Goal: Task Accomplishment & Management: Use online tool/utility

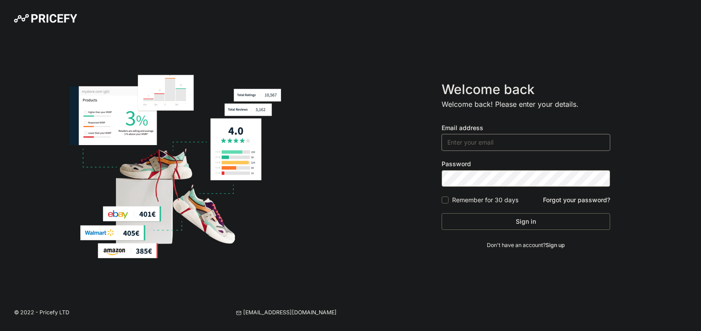
click at [471, 142] on input "email" at bounding box center [526, 142] width 169 height 17
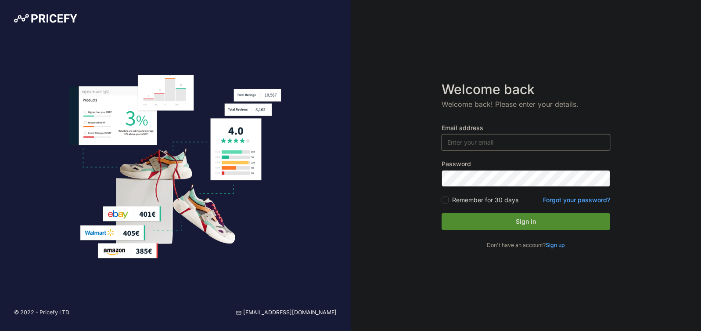
type input "[PERSON_NAME][EMAIL_ADDRESS][DOMAIN_NAME]"
click at [497, 199] on label "Remember for 30 days" at bounding box center [485, 199] width 66 height 9
click at [449, 199] on input "Remember for 30 days" at bounding box center [445, 199] width 7 height 7
checkbox input "true"
click at [498, 216] on button "Sign in" at bounding box center [526, 221] width 169 height 17
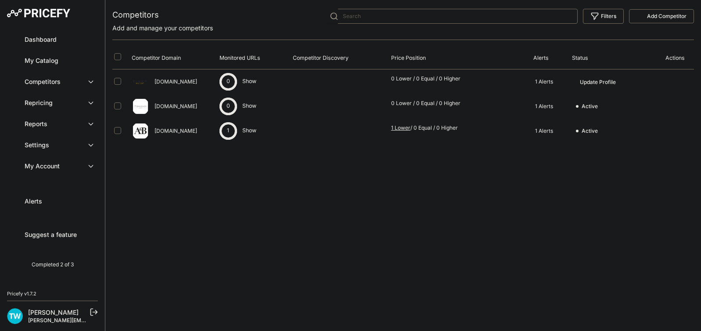
click at [599, 84] on span "Update Profile" at bounding box center [598, 82] width 36 height 7
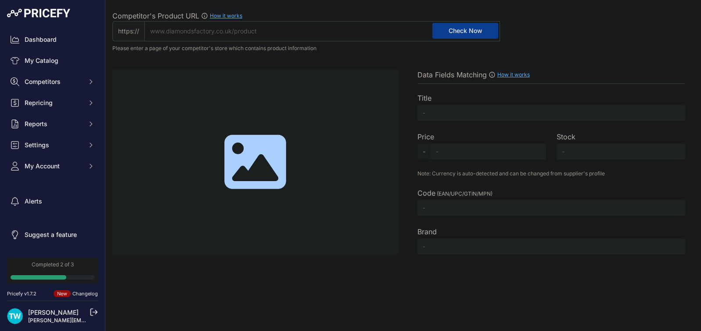
click at [267, 31] on input "Competitor's Product URL How it works In order to create your competitor's extr…" at bounding box center [322, 31] width 356 height 20
paste input "https://dashboard.pricefy.io/competitors"
click at [240, 31] on input "dashboard.pricefy.io/competitors" at bounding box center [322, 31] width 356 height 20
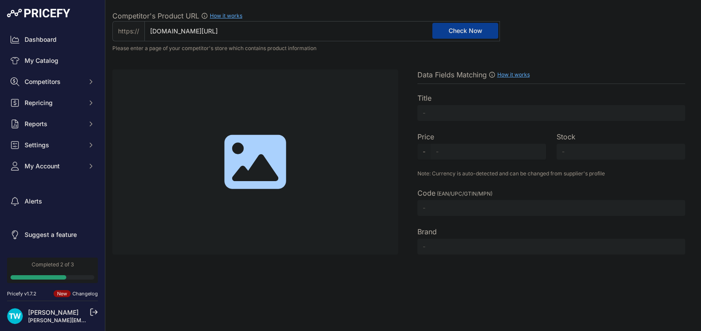
paste input "https://www.diamondsfactory.co.uk/design/white-gold-round-diamond-engagement-ri…"
drag, startPoint x: 171, startPoint y: 31, endPoint x: 134, endPoint y: 31, distance: 36.4
click at [136, 31] on div "https:// https://www.diamondsfactory.co.uk/design/white-gold-round-diamond-enga…" at bounding box center [306, 31] width 388 height 20
type input "www.diamondsfactory.co.uk/design/white-gold-round-diamond-engagement-ring-clrn3…"
click at [483, 27] on button "Check Now" at bounding box center [466, 31] width 66 height 16
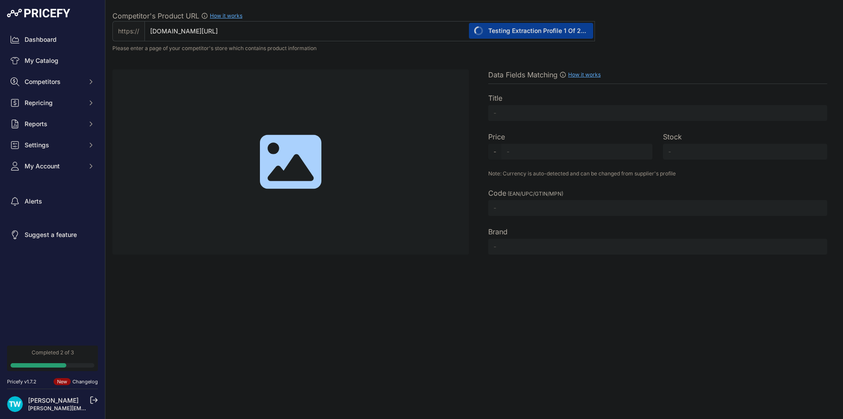
type input "White Gold Round Diamond Engagement Ring"
type input "18.00"
type input "Available"
type input "Not Found"
type input "Diamonds Factory"
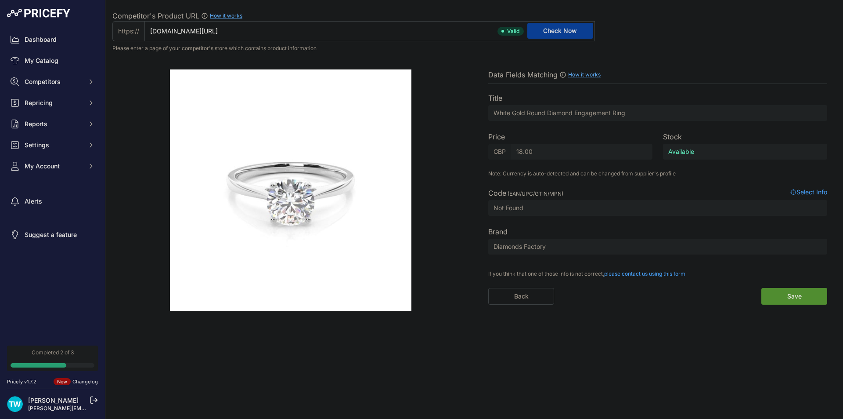
click at [701, 194] on span "Select Info" at bounding box center [808, 193] width 37 height 11
click at [701, 192] on span "Select Info" at bounding box center [808, 193] width 37 height 11
click at [572, 151] on input "18.00" at bounding box center [581, 152] width 141 height 16
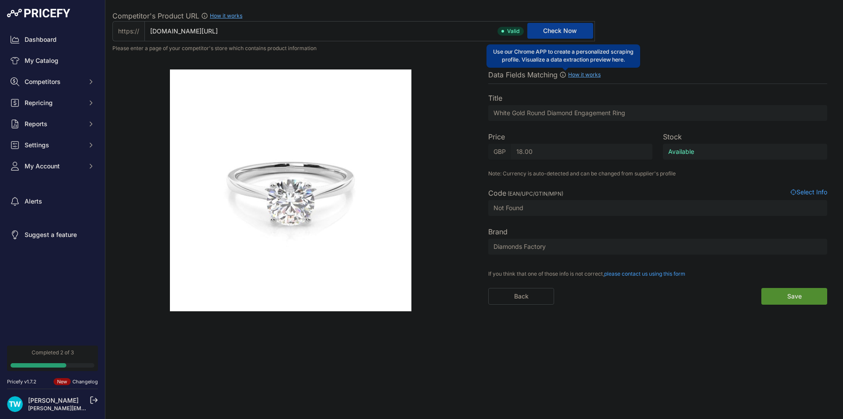
click at [562, 74] on icon at bounding box center [562, 74] width 7 height 7
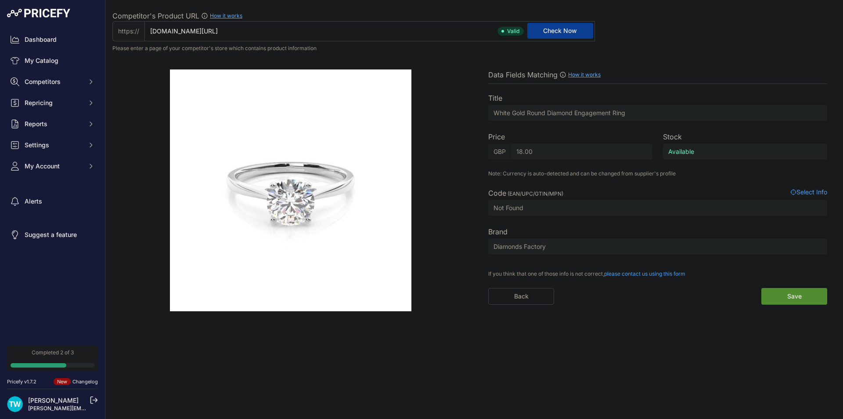
click at [572, 74] on link "How it works" at bounding box center [584, 74] width 32 height 7
click at [701, 189] on span "Select Info" at bounding box center [808, 193] width 37 height 11
click at [701, 301] on button "Save" at bounding box center [794, 296] width 66 height 17
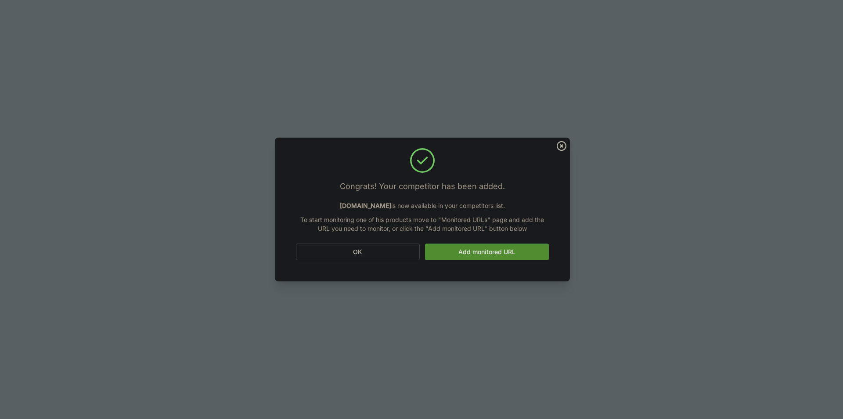
click at [465, 248] on link "Add monitored URL" at bounding box center [487, 251] width 124 height 17
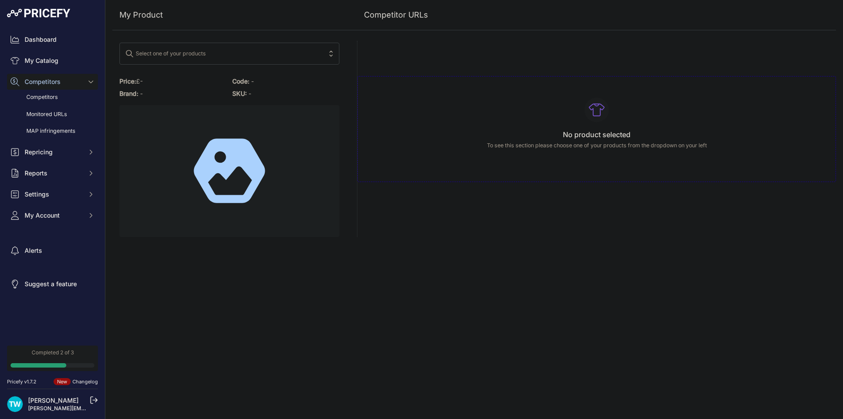
click at [252, 52] on span "Select one of your products" at bounding box center [223, 54] width 196 height 14
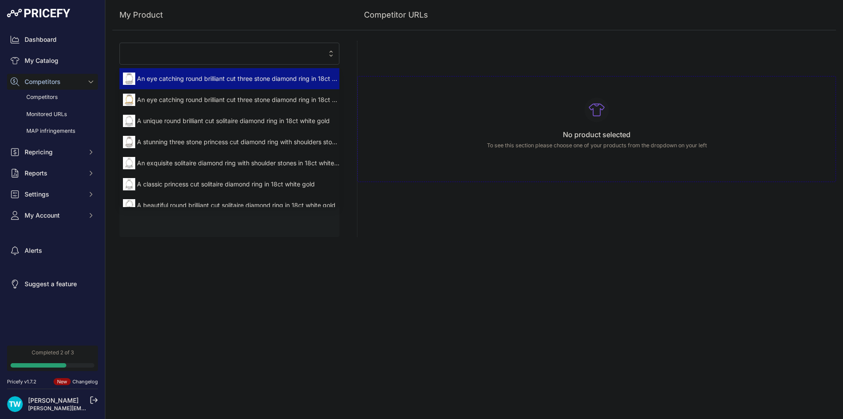
click at [257, 80] on span "An eye catching round brilliant cut three stone diamond ring in 18ct white gold" at bounding box center [229, 78] width 220 height 9
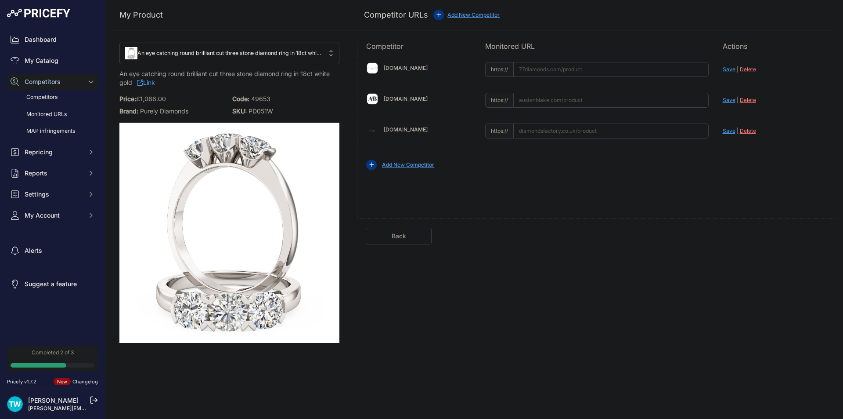
click at [149, 83] on link "Link" at bounding box center [146, 82] width 18 height 11
click at [567, 132] on input "text" at bounding box center [610, 130] width 195 height 15
paste input "https://www.diamondsfactory.co.uk/design/4-prong-setting-plain-three-stone-ring…"
drag, startPoint x: 553, startPoint y: 131, endPoint x: 488, endPoint y: 129, distance: 65.0
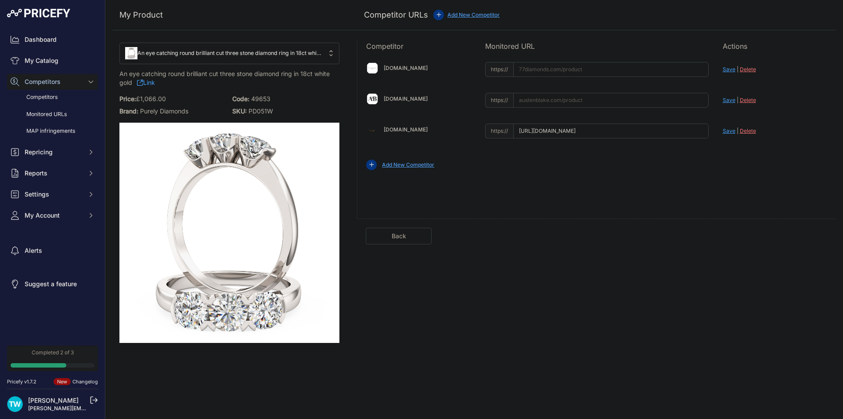
click at [488, 129] on div "https:// https://www.diamondsfactory.co.uk/design/4-prong-setting-plain-three-s…" at bounding box center [597, 130] width 224 height 15
click at [488, 130] on span "https://" at bounding box center [499, 130] width 28 height 15
drag, startPoint x: 559, startPoint y: 133, endPoint x: 491, endPoint y: 132, distance: 67.6
click at [491, 132] on div "https:// www.diamondsfactory.co.uk/design/4-prong-setting-plain-three-stone-rin…" at bounding box center [597, 130] width 224 height 15
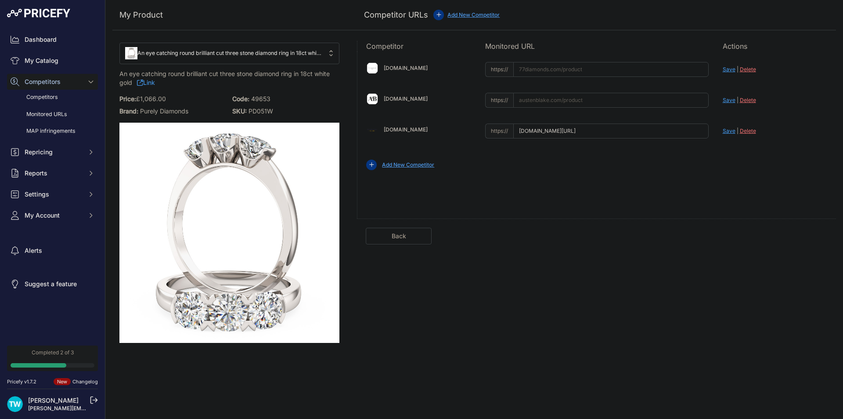
click at [539, 135] on input "www.diamondsfactory.co.uk/design/4-prong-setting-plain-three-stone-ring-clrn055…" at bounding box center [610, 130] width 195 height 15
click at [728, 131] on span "Save" at bounding box center [729, 130] width 13 height 7
type input "[URL][DOMAIN_NAME]"
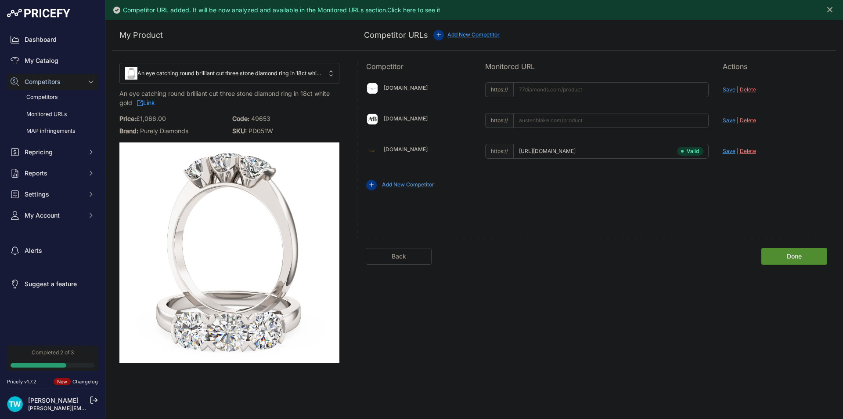
click at [411, 120] on link "Austenblake.com" at bounding box center [406, 118] width 44 height 7
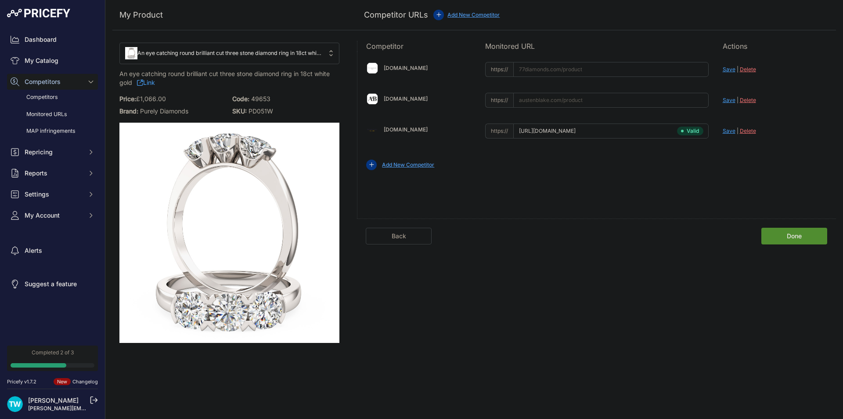
click at [550, 97] on input "text" at bounding box center [610, 100] width 195 height 15
paste input "https://www.austenblake.com/design/white-gold-trilogy-diamond-engagement-ring-c…"
drag, startPoint x: 543, startPoint y: 101, endPoint x: 488, endPoint y: 102, distance: 54.5
click at [488, 102] on div "https:// https://www.austenblake.com/design/white-gold-trilogy-diamond-engageme…" at bounding box center [597, 100] width 224 height 15
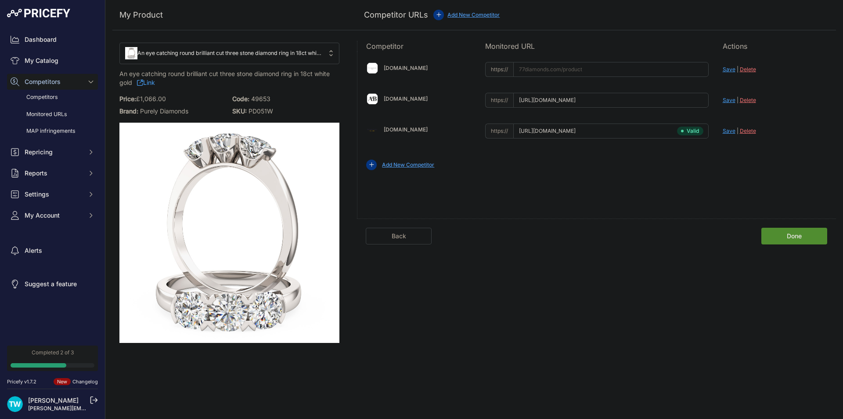
scroll to position [0, 157]
click at [539, 104] on input "https://www.austenblake.com/design/white-gold-trilogy-diamond-engagement-ring-c…" at bounding box center [610, 100] width 195 height 15
drag, startPoint x: 554, startPoint y: 105, endPoint x: 493, endPoint y: 101, distance: 61.2
click at [493, 101] on div "https:// https://www.austenblake.com/design/white-gold-trilogy-diamond-engageme…" at bounding box center [597, 100] width 224 height 15
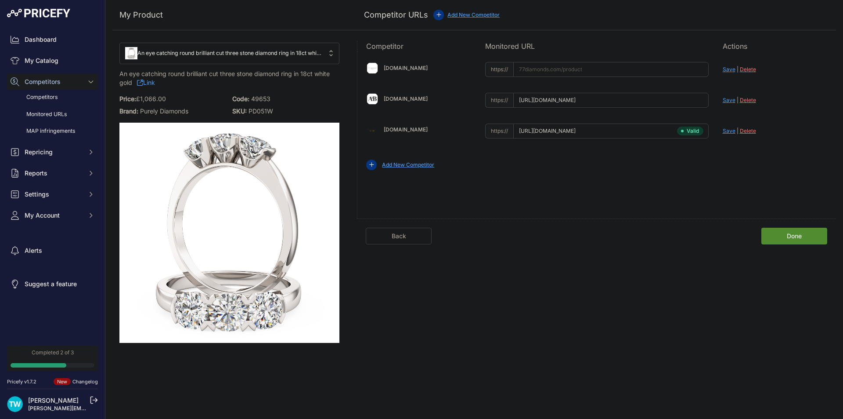
click at [531, 104] on input "https://www.austenblake.com/design/white-gold-trilogy-diamond-engagement-ring-c…" at bounding box center [610, 100] width 195 height 15
drag, startPoint x: 538, startPoint y: 101, endPoint x: 488, endPoint y: 92, distance: 51.3
click at [487, 92] on div "https:// https://www.austenblake.com/design/white-gold-trilogy-diamond-engageme…" at bounding box center [597, 99] width 224 height 17
type input "www.austenblake.com/design/white-gold-trilogy-diamond-engagement-ring-clrn60401…"
click at [413, 66] on link "77diamonds.com" at bounding box center [406, 68] width 44 height 7
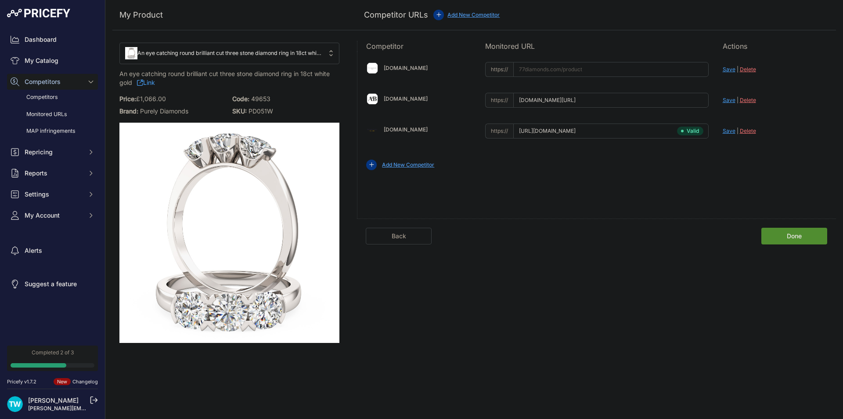
click at [797, 234] on link "Done" at bounding box center [794, 235] width 66 height 17
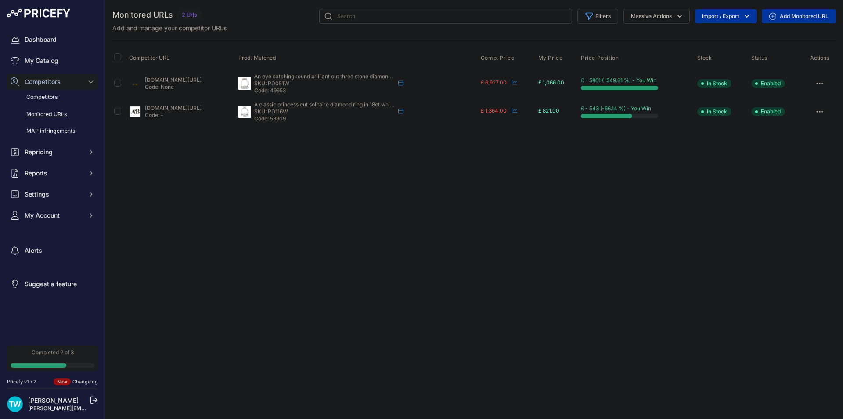
click at [776, 18] on icon at bounding box center [772, 16] width 7 height 7
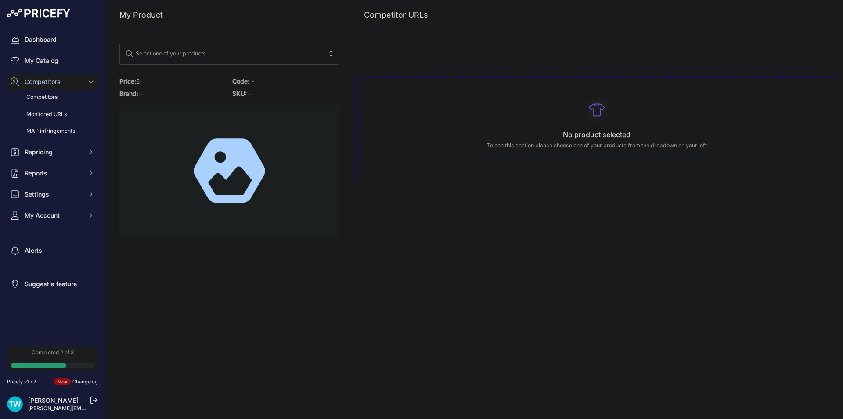
click at [245, 53] on span "Select one of your products" at bounding box center [223, 54] width 196 height 14
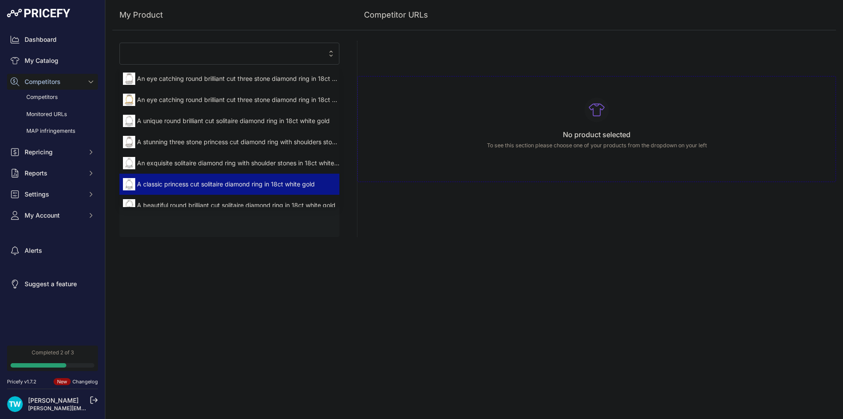
click at [189, 184] on span "A classic princess cut solitaire diamond ring in 18ct white gold" at bounding box center [229, 184] width 220 height 9
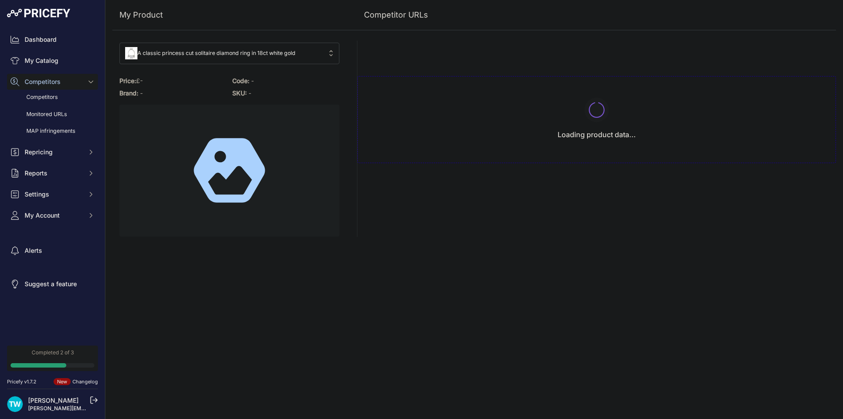
type input "www.77diamonds.com/engagement-rings/solitaire/princess/white-gold?item=180&ston…"
type input "www.austenblake.com/design/prong-setting-solitaire-diamond-engagement-ring-clrn…"
type input "www.77diamonds.com/engagement-rings/solitaire/princess/white-gold?item=180&ston…"
type input "www.austenblake.com/design/prong-setting-solitaire-diamond-engagement-ring-clrn…"
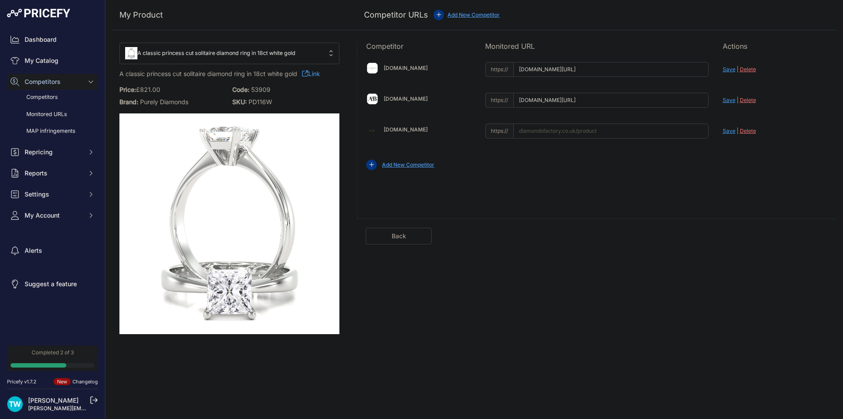
click at [409, 236] on link "Back" at bounding box center [399, 235] width 66 height 17
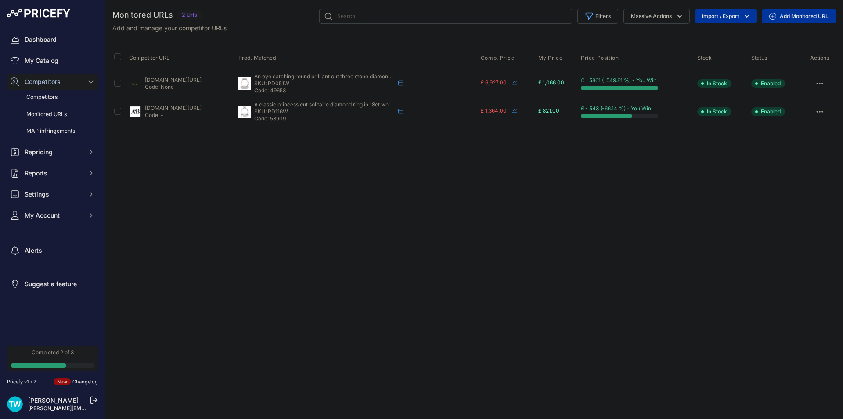
click at [65, 112] on link "Monitored URLs" at bounding box center [52, 114] width 91 height 15
click at [48, 63] on link "My Catalog" at bounding box center [52, 61] width 91 height 16
